Goal: Information Seeking & Learning: Find specific page/section

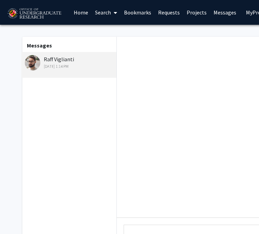
scroll to position [97, 0]
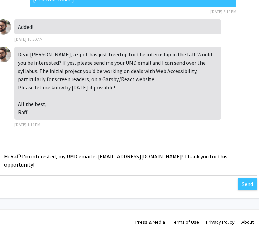
scroll to position [80, 154]
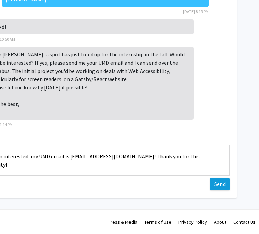
type textarea "Hi Raff! I'm interested, my UMD email is [EMAIL_ADDRESS][DOMAIN_NAME]! Thank yo…"
click at [218, 184] on button "Send" at bounding box center [220, 184] width 20 height 12
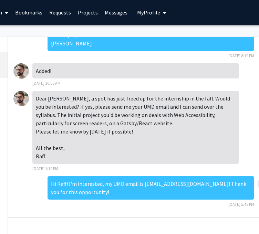
scroll to position [0, 0]
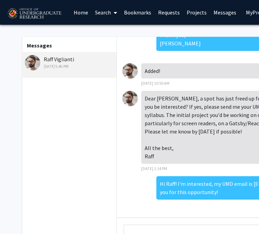
click at [56, 58] on div "Raff Viglianti [DATE] 5:45 PM" at bounding box center [70, 62] width 90 height 14
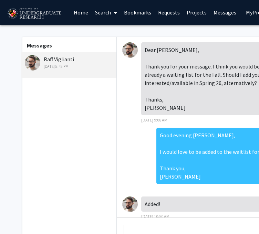
click at [171, 9] on link "Requests" at bounding box center [169, 12] width 29 height 24
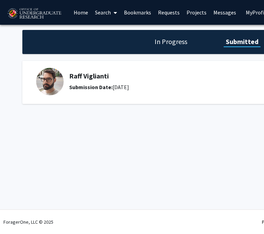
click at [194, 12] on link "Projects" at bounding box center [196, 12] width 27 height 24
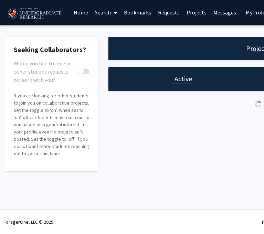
checkbox input "true"
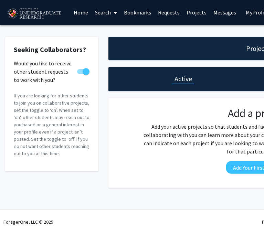
click at [101, 13] on link "Search" at bounding box center [106, 12] width 29 height 24
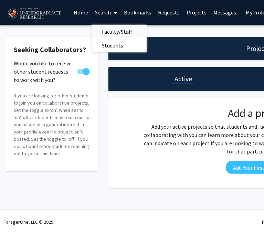
click at [114, 34] on span "Faculty/Staff" at bounding box center [117, 32] width 51 height 14
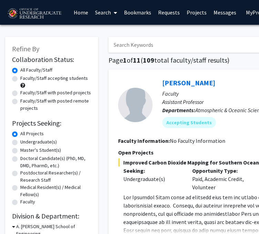
click at [47, 140] on label "Undergraduate(s)" at bounding box center [38, 141] width 36 height 7
click at [25, 140] on input "Undergraduate(s)" at bounding box center [22, 140] width 4 height 4
radio input "true"
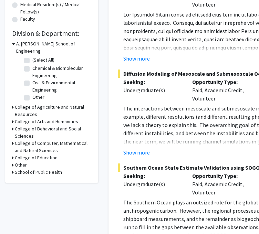
scroll to position [207, 0]
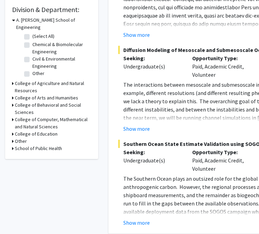
click at [47, 116] on h3 "College of Computer, Mathematical and Natural Sciences" at bounding box center [53, 123] width 76 height 14
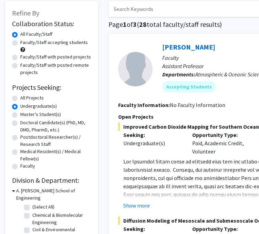
scroll to position [34, 0]
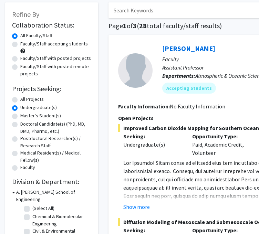
click at [66, 41] on label "Faculty/Staff accepting students" at bounding box center [53, 43] width 67 height 7
click at [25, 41] on input "Faculty/Staff accepting students" at bounding box center [22, 42] width 4 height 4
radio input "true"
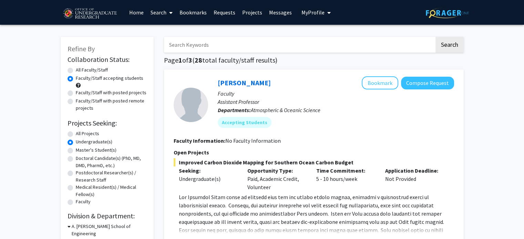
click at [106, 71] on label "All Faculty/Staff" at bounding box center [92, 69] width 32 height 7
click at [80, 71] on input "All Faculty/Staff" at bounding box center [78, 68] width 4 height 4
radio input "true"
click at [202, 42] on input "Search Keywords" at bounding box center [299, 45] width 270 height 16
type input "raff"
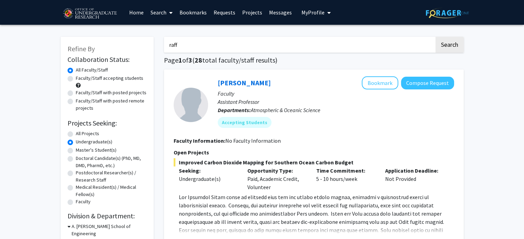
click at [264, 37] on button "Search" at bounding box center [449, 45] width 28 height 16
radio input "true"
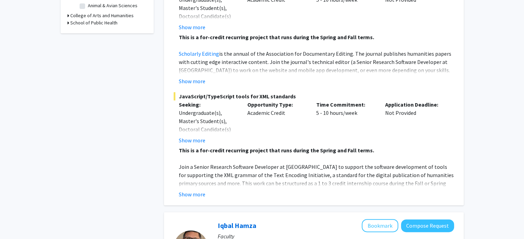
scroll to position [241, 0]
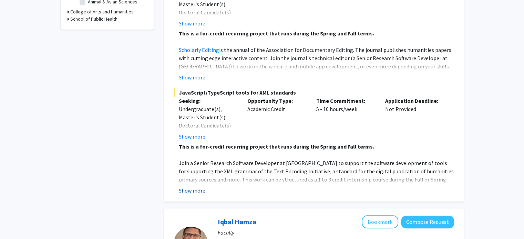
click at [200, 187] on button "Show more" at bounding box center [192, 191] width 27 height 8
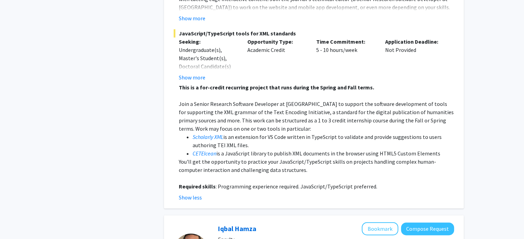
scroll to position [310, 0]
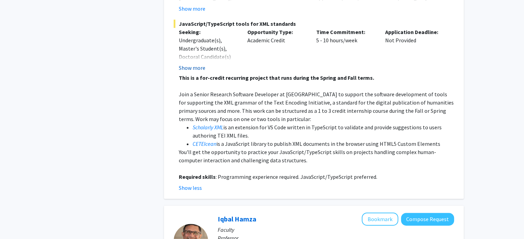
click at [196, 64] on button "Show more" at bounding box center [192, 68] width 27 height 8
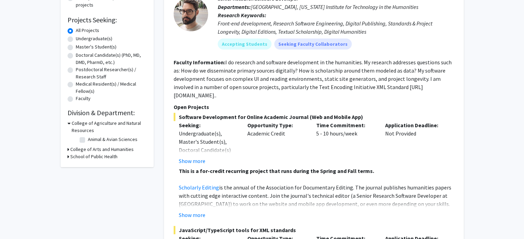
scroll to position [0, 0]
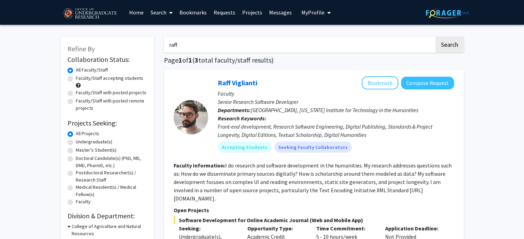
drag, startPoint x: 212, startPoint y: 50, endPoint x: 155, endPoint y: 50, distance: 57.2
click at [249, 12] on link "Projects" at bounding box center [252, 12] width 27 height 24
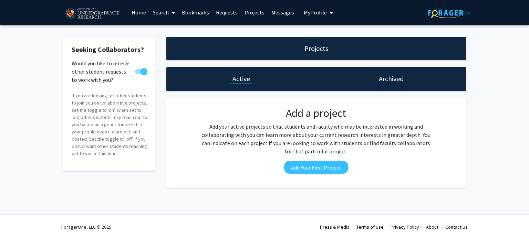
click at [264, 19] on link "Messages" at bounding box center [283, 12] width 30 height 24
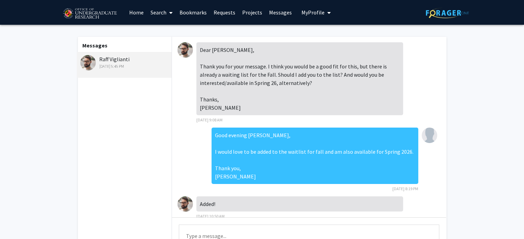
scroll to position [133, 0]
